Goal: Obtain resource: Obtain resource

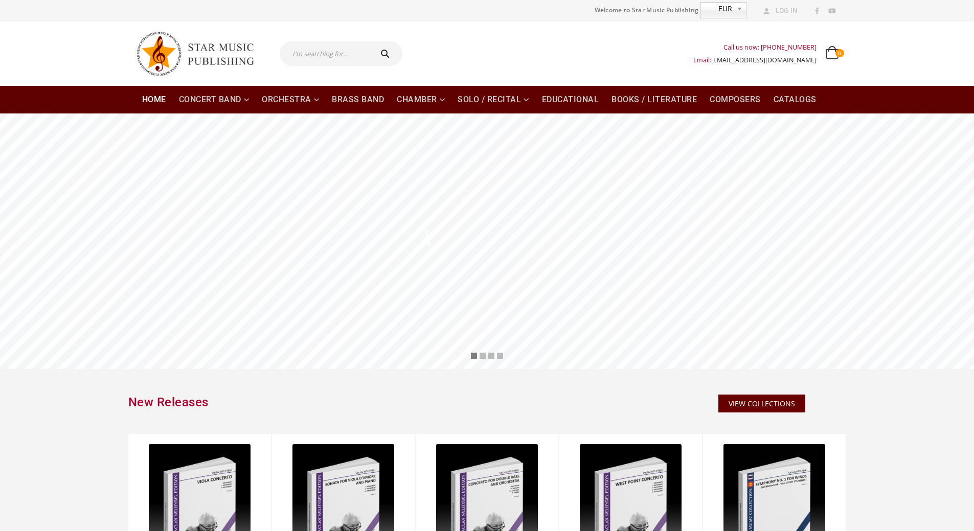
click at [344, 57] on input "text" at bounding box center [325, 53] width 90 height 25
paste input "SMP-10-0125"
type input "SMP-10-0125"
click at [370, 41] on button "submit" at bounding box center [386, 53] width 33 height 25
type input "SMP-10-0125"
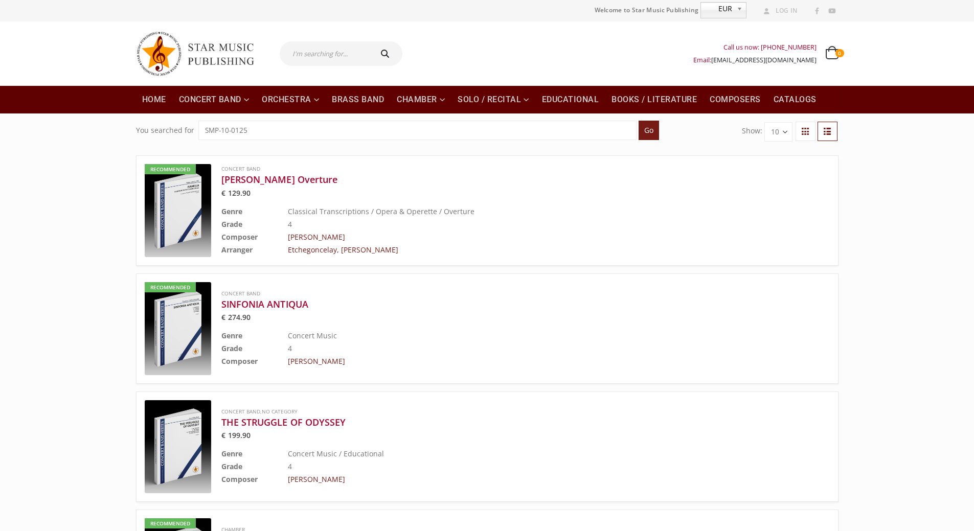
click at [183, 210] on img at bounding box center [178, 210] width 66 height 93
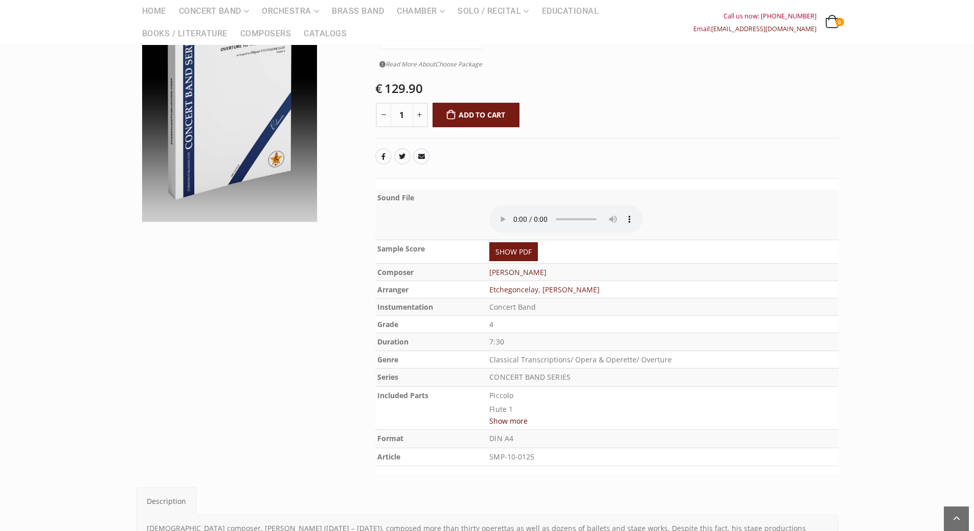
scroll to position [153, 0]
click at [522, 242] on link "SHOW PDF" at bounding box center [513, 251] width 49 height 19
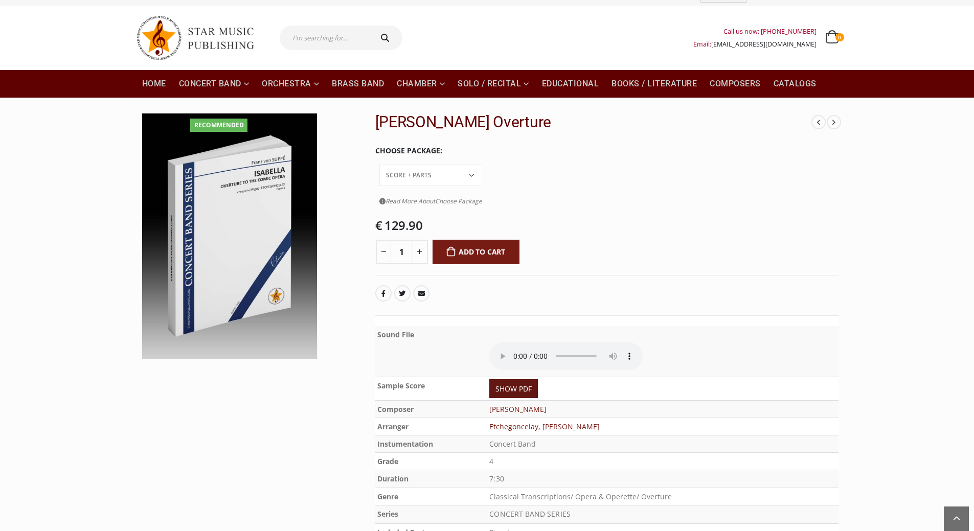
scroll to position [0, 0]
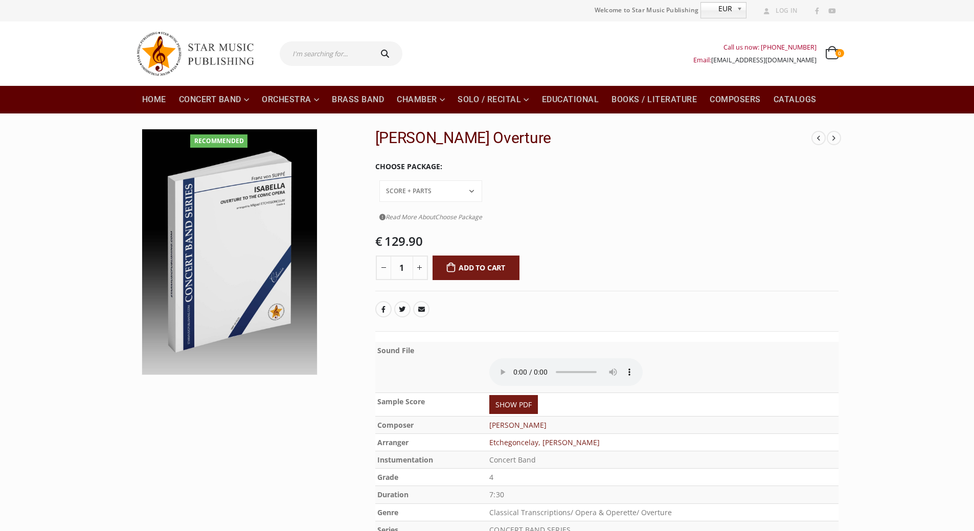
click at [482, 180] on select "Conductor Score PDF File Score + Parts Score + Parts + PDF File" at bounding box center [430, 190] width 103 height 21
click at [600, 169] on tr "Choose Package Conductor Score PDF File Score + Parts Score + Parts + PDF File …" at bounding box center [606, 191] width 463 height 74
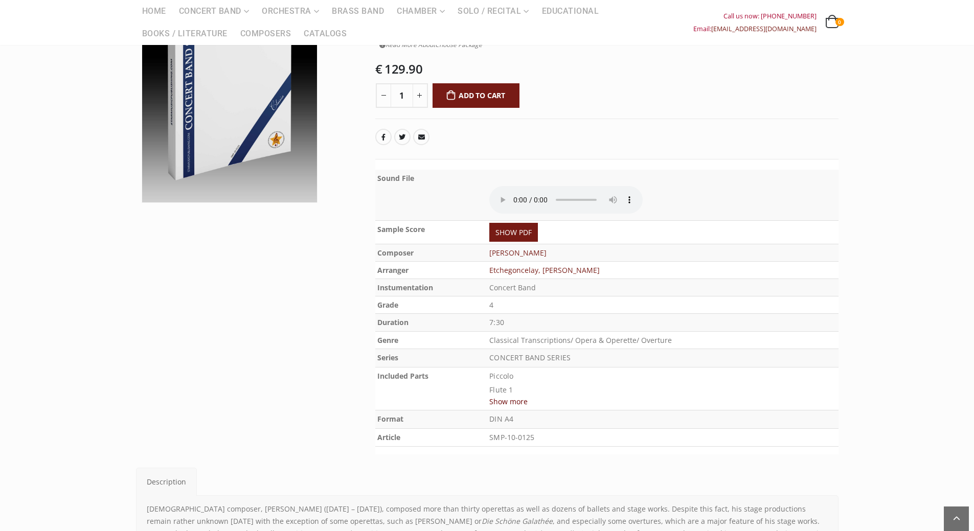
scroll to position [358, 0]
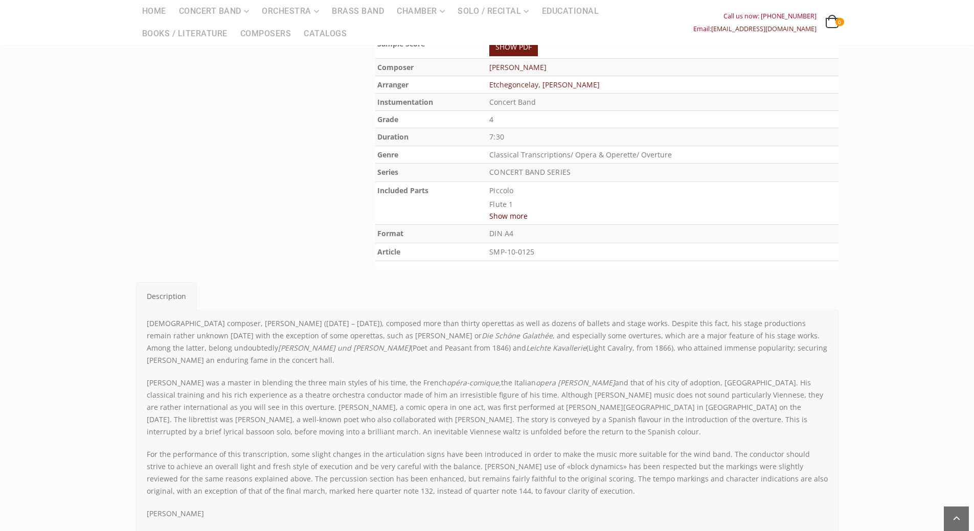
click at [522, 210] on button "Show more" at bounding box center [508, 216] width 38 height 13
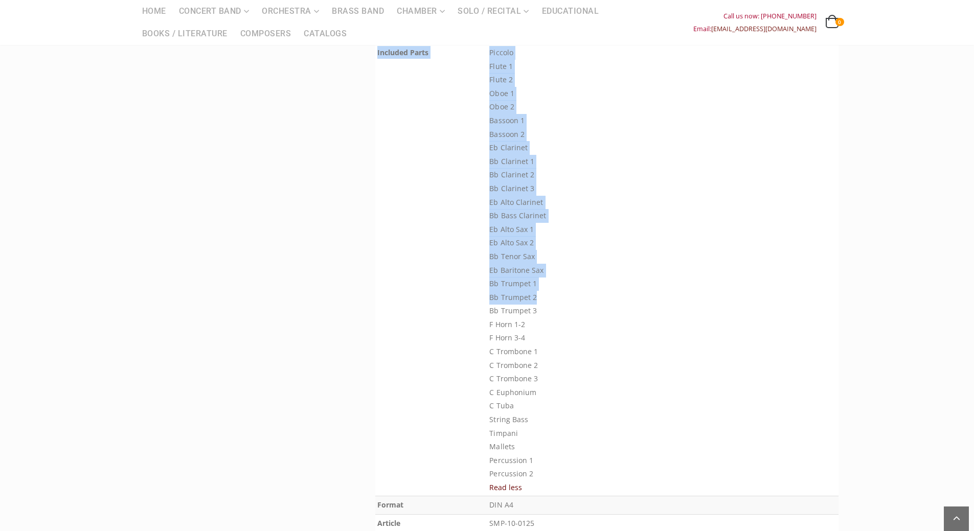
scroll to position [511, 0]
drag, startPoint x: 376, startPoint y: 111, endPoint x: 561, endPoint y: 432, distance: 370.6
click at [561, 432] on tr "Included Parts Piccolo Flute 1 Flute 2 Oboe 1 Oboe 2 Bassoon 1 Bassoon 2 Eb Cla…" at bounding box center [606, 255] width 463 height 452
copy tr "Included Parts Piccolo Flute 1 Flute 2 Oboe 1 Oboe 2 Bassoon 1 Bassoon 2 Eb Cla…"
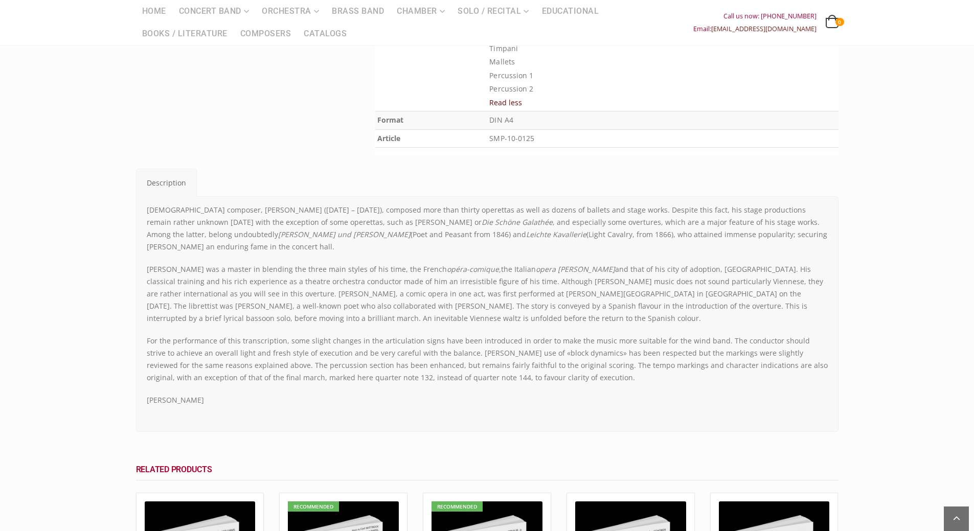
scroll to position [920, 0]
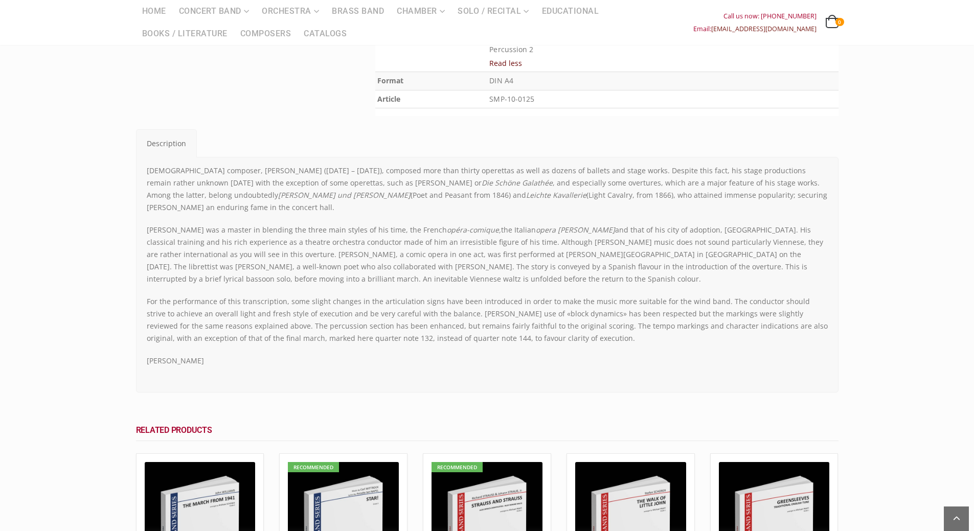
drag, startPoint x: 145, startPoint y: 144, endPoint x: 269, endPoint y: 333, distance: 226.2
click at [269, 333] on div "Austrian composer, Franz von Suppé (18 April 1819 – 21 May 1895), composed more…" at bounding box center [487, 275] width 696 height 220
copy div "Austrian composer, Franz von Suppé (18 April 1819 – 21 May 1895), composed more…"
